Goal: Task Accomplishment & Management: Manage account settings

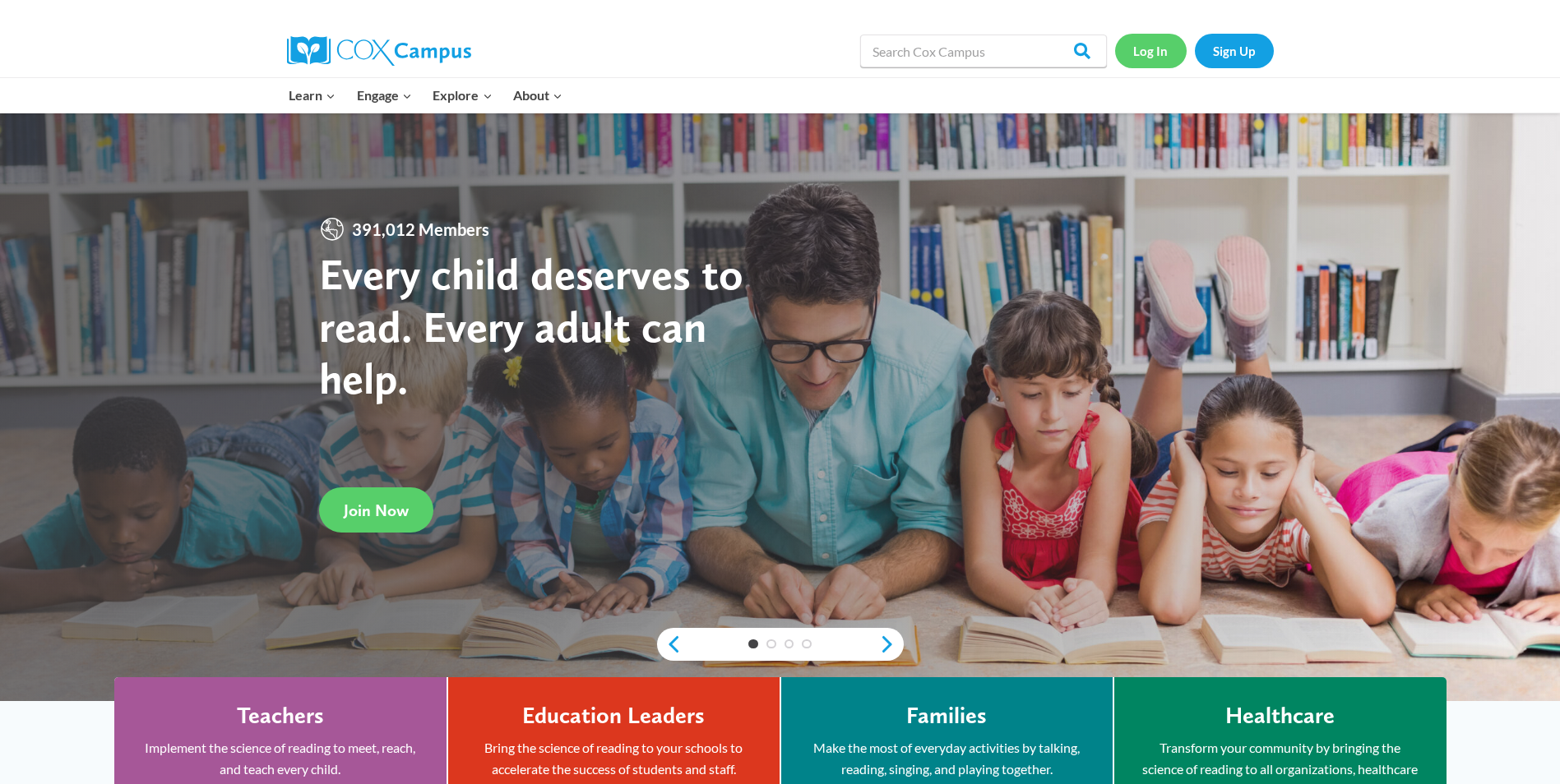
click at [1159, 42] on link "Log In" at bounding box center [1150, 51] width 72 height 34
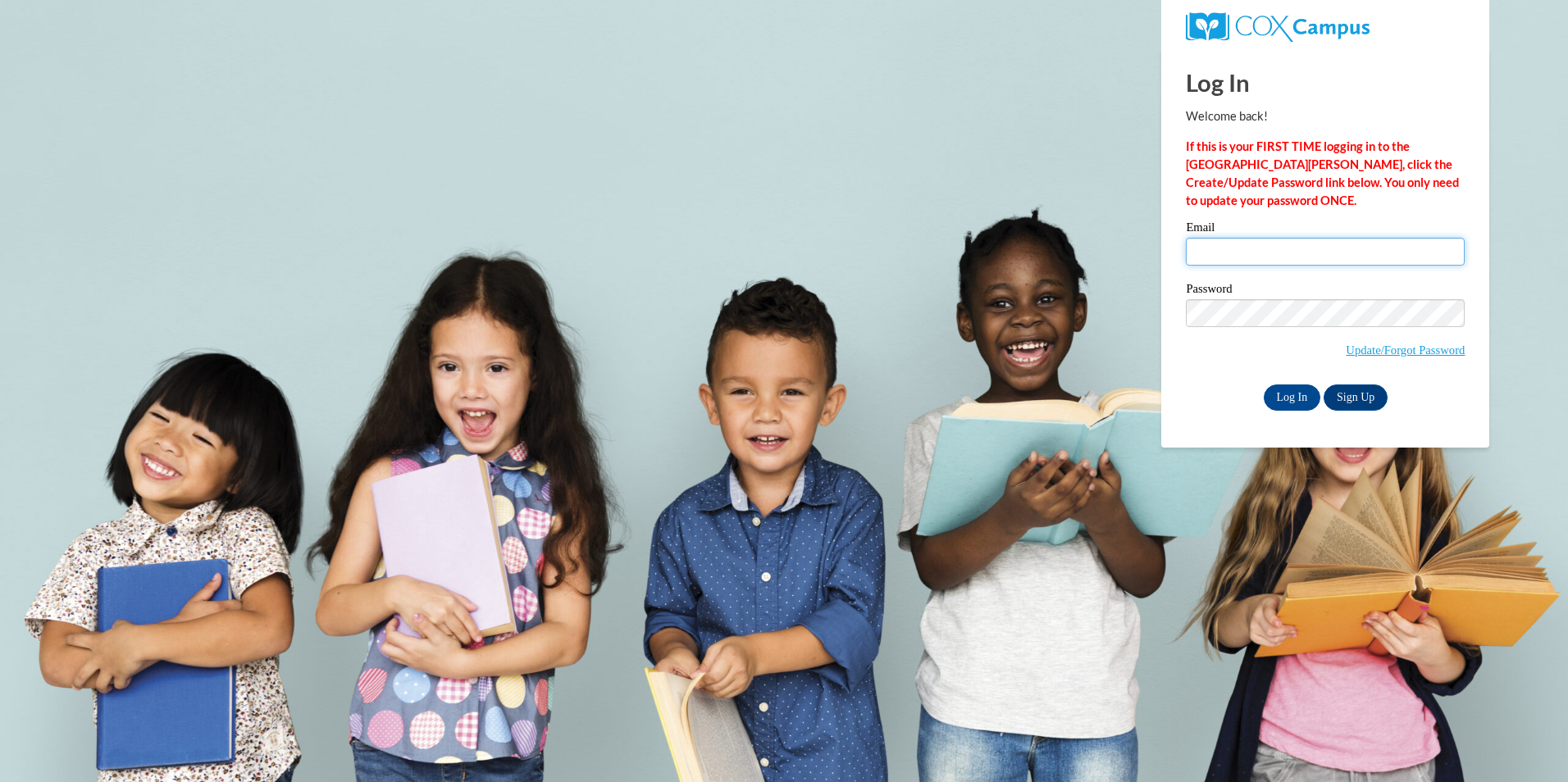
click at [1199, 263] on input "Email" at bounding box center [1325, 252] width 279 height 28
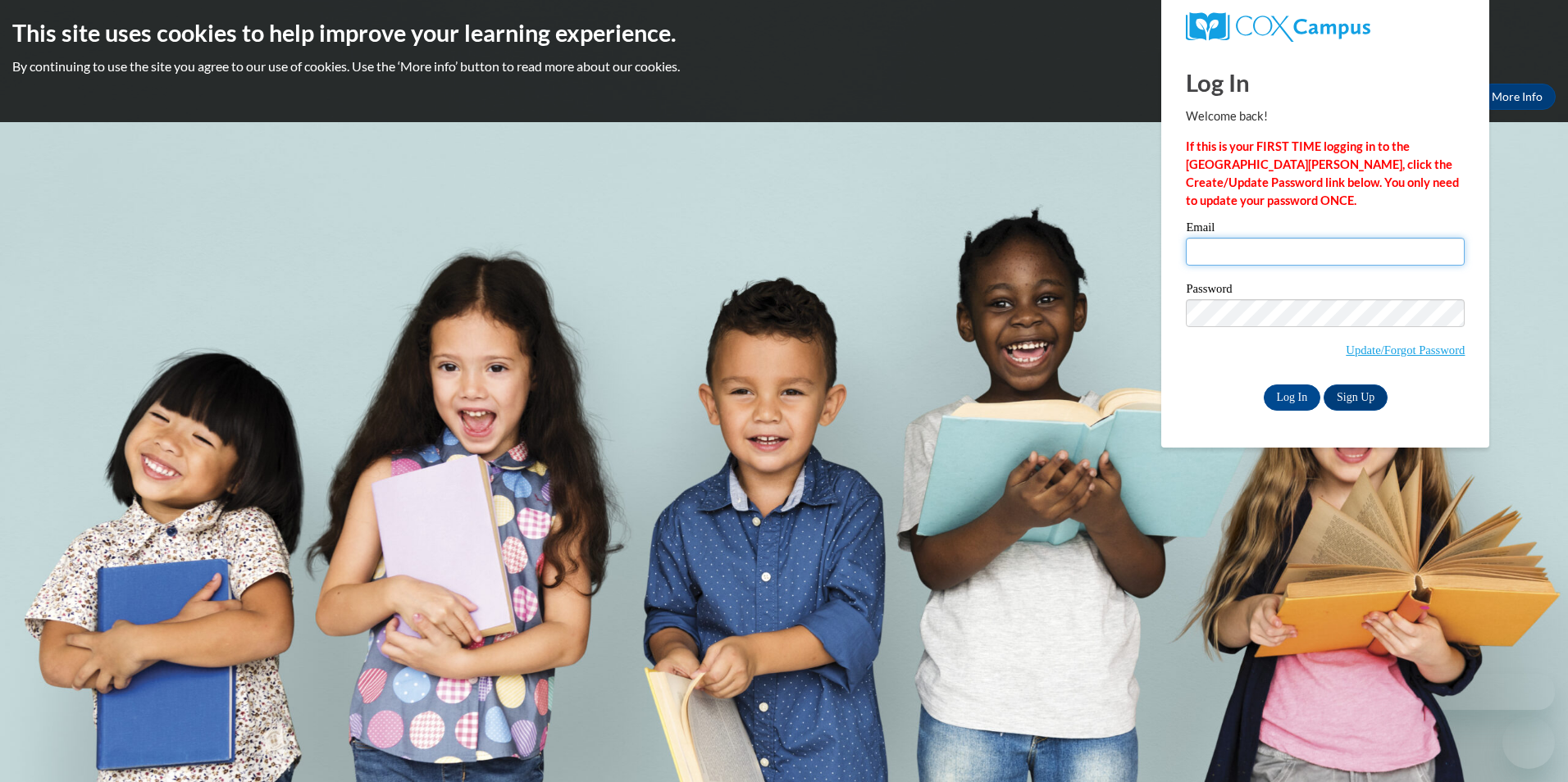
type input "cseeman@brodhead.k12.wi.us"
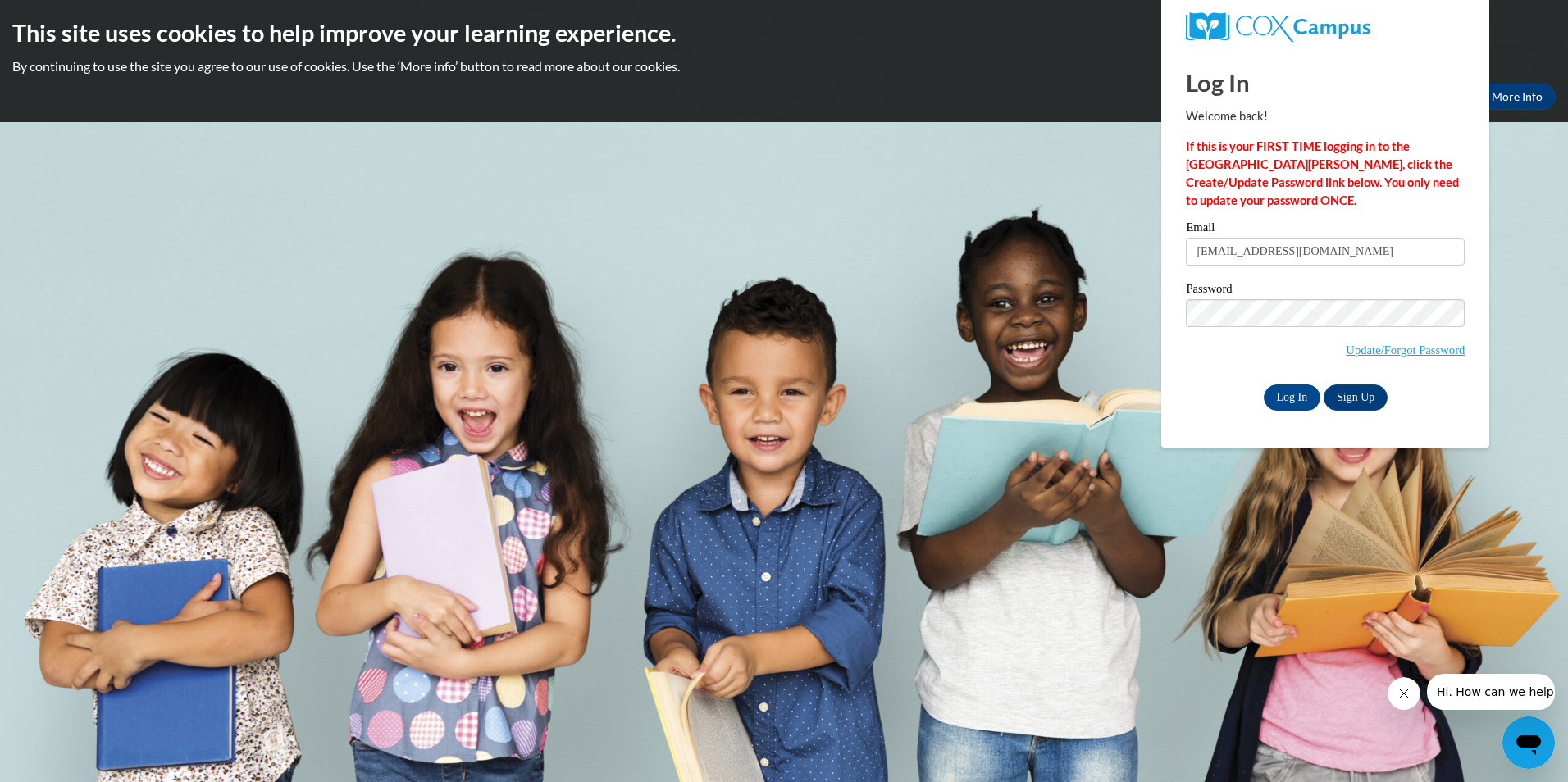
click at [785, 195] on body "This site uses cookies to help improve your learning experience. By continuing …" at bounding box center [784, 391] width 1568 height 782
